Goal: Task Accomplishment & Management: Manage account settings

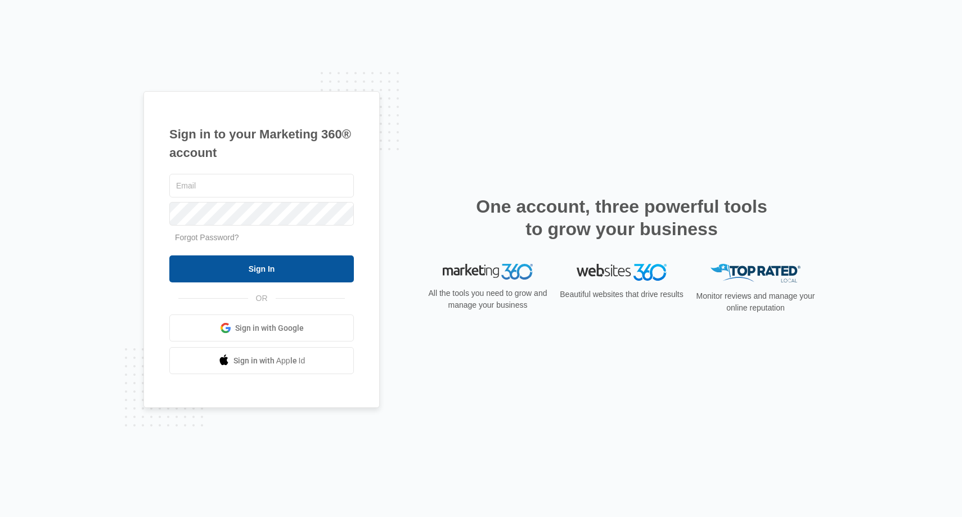
type input "[EMAIL_ADDRESS][DOMAIN_NAME]"
click at [232, 272] on input "Sign In" at bounding box center [261, 269] width 185 height 27
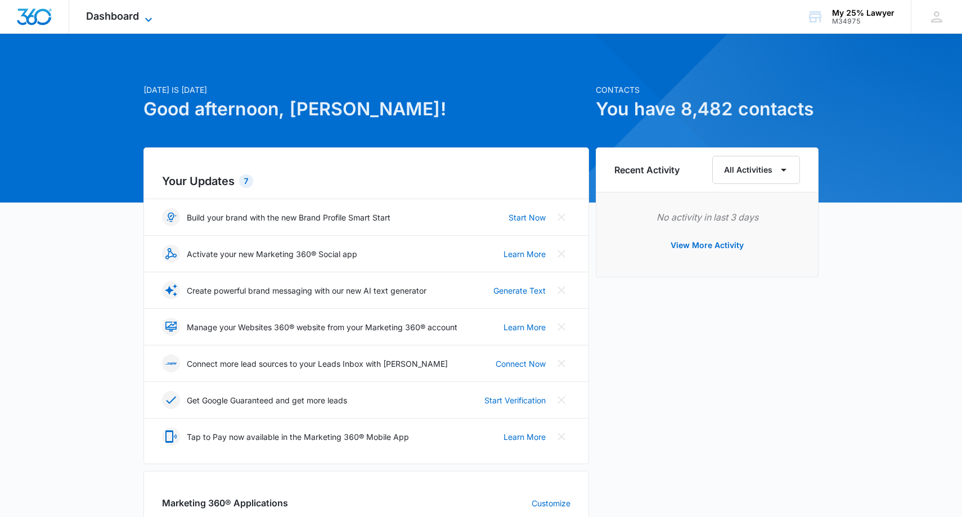
click at [129, 14] on span "Dashboard" at bounding box center [112, 16] width 53 height 12
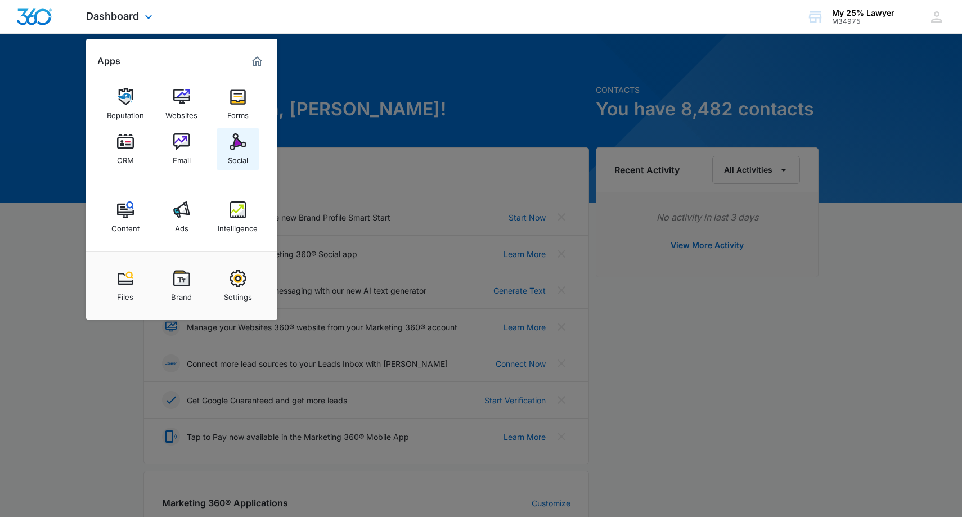
click at [238, 148] on img at bounding box center [238, 141] width 17 height 17
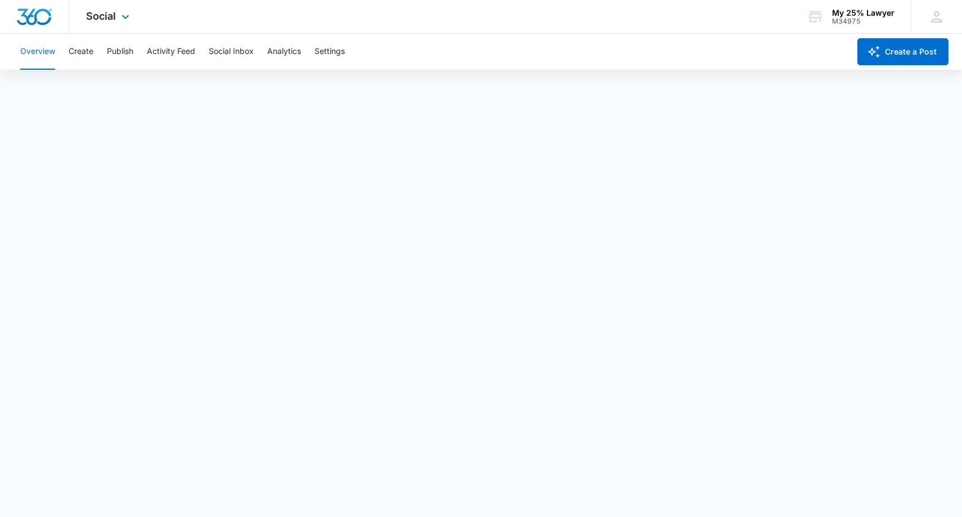
scroll to position [3, 0]
click at [329, 48] on button "Settings" at bounding box center [330, 52] width 30 height 36
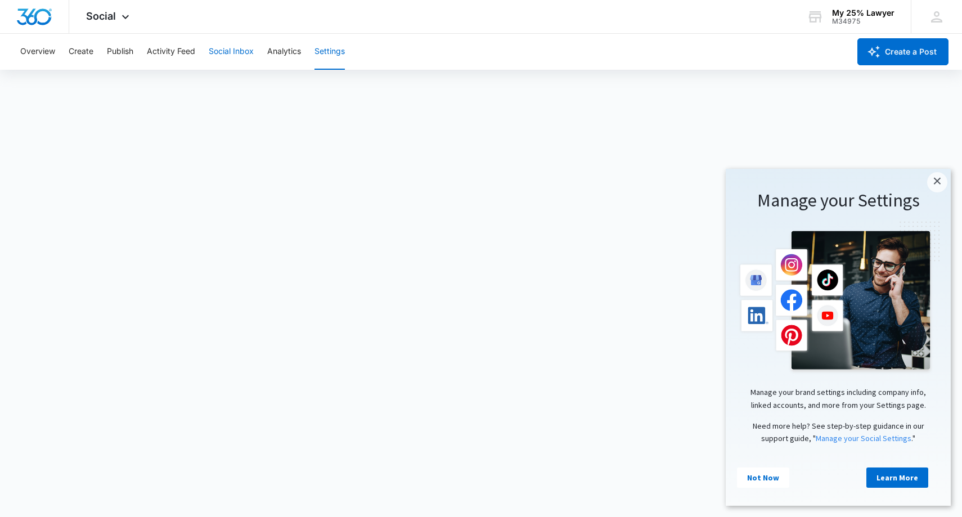
scroll to position [3, 0]
click at [752, 480] on link "Not Now" at bounding box center [763, 478] width 52 height 20
